Goal: Communication & Community: Answer question/provide support

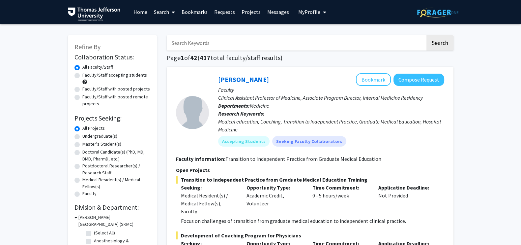
click at [277, 11] on link "Messages" at bounding box center [278, 11] width 28 height 23
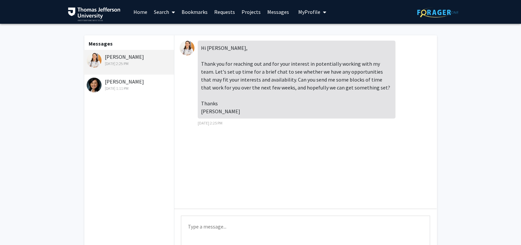
click at [256, 228] on textarea "Type a message" at bounding box center [305, 230] width 249 height 30
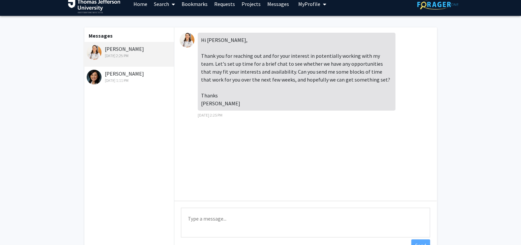
scroll to position [9, 0]
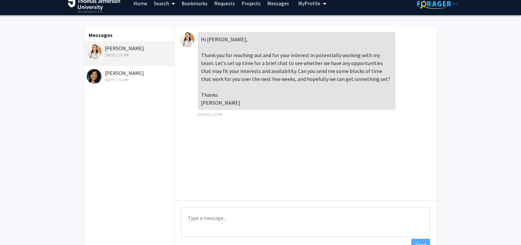
click at [215, 212] on textarea "Type a message" at bounding box center [305, 222] width 249 height 30
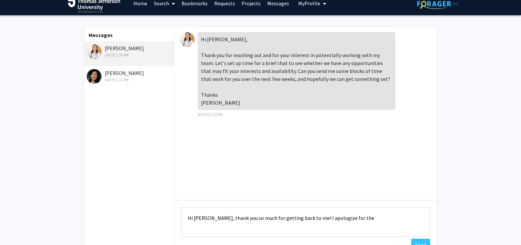
drag, startPoint x: 208, startPoint y: 216, endPoint x: 193, endPoint y: 218, distance: 14.2
click at [193, 218] on textarea "Hi [PERSON_NAME], thank you so much for getting back to me! I apologize for the" at bounding box center [305, 222] width 249 height 30
click at [364, 219] on textarea "Hi Dr. Rising, thank you so much for getting back to me! I apologize for the" at bounding box center [305, 222] width 249 height 30
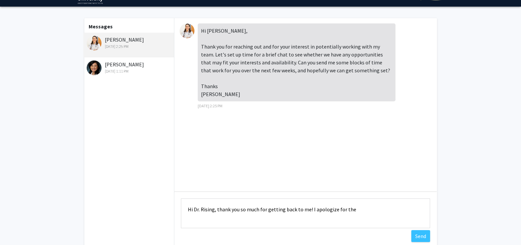
scroll to position [17, 0]
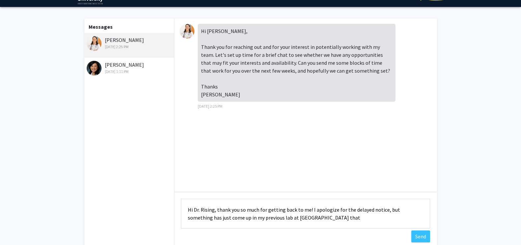
drag, startPoint x: 394, startPoint y: 211, endPoint x: 427, endPoint y: 209, distance: 33.6
click at [427, 209] on textarea "Hi Dr. Rising, thank you so much for getting back to me! I apologize for the de…" at bounding box center [305, 213] width 249 height 30
click at [381, 215] on textarea "Hi Dr. Rising, thank you so much for getting back to me! I apologize for the de…" at bounding box center [305, 213] width 249 height 30
drag, startPoint x: 352, startPoint y: 216, endPoint x: 408, endPoint y: 215, distance: 56.4
click at [408, 215] on textarea "Hi Dr. Rising, thank you so much for getting back to me! I apologize for the de…" at bounding box center [305, 213] width 249 height 30
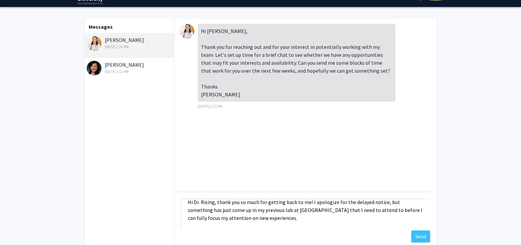
scroll to position [3, 0]
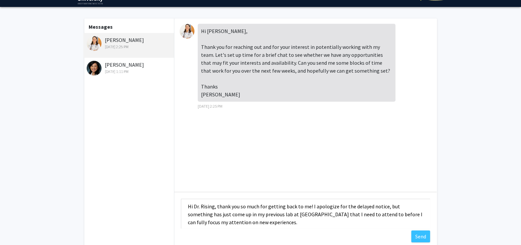
click at [278, 221] on textarea "Hi Dr. Rising, thank you so much for getting back to me! I apologize for the de…" at bounding box center [305, 213] width 249 height 30
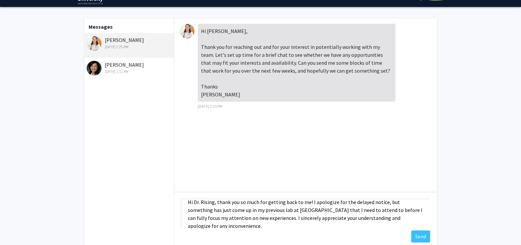
drag, startPoint x: 358, startPoint y: 220, endPoint x: 335, endPoint y: 221, distance: 22.4
click at [335, 221] on textarea "Hi Dr. Rising, thank you so much for getting back to me! I apologize for the de…" at bounding box center [305, 213] width 249 height 30
click at [416, 221] on textarea "Hi Dr. Rising, thank you so much for getting back to me! I apologize for the de…" at bounding box center [305, 213] width 249 height 30
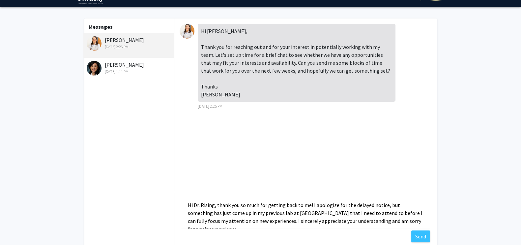
scroll to position [5, 0]
type textarea "Hi Dr. Rising, thank you so much for getting back to me! I apologize for the de…"
click at [419, 234] on button "Send" at bounding box center [420, 236] width 19 height 12
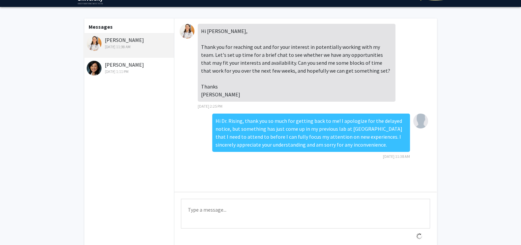
scroll to position [0, 0]
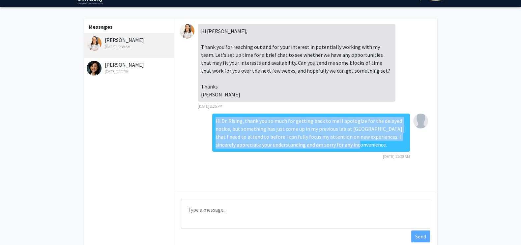
drag, startPoint x: 334, startPoint y: 143, endPoint x: 208, endPoint y: 117, distance: 129.3
click at [208, 117] on div "Hi Dr. Rising, thank you so much for getting back to me! I apologize for the de…" at bounding box center [306, 138] width 252 height 50
copy div "Hi Dr. Rising, thank you so much for getting back to me! I apologize for the de…"
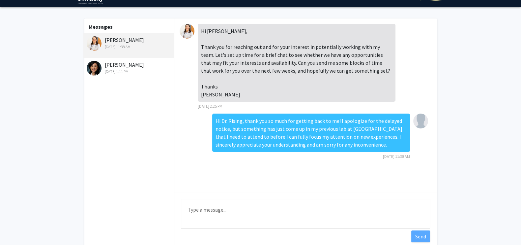
click at [206, 135] on div "Hi Dr. Rising, thank you so much for getting back to me! I apologize for the de…" at bounding box center [306, 138] width 252 height 50
